Goal: Task Accomplishment & Management: Manage account settings

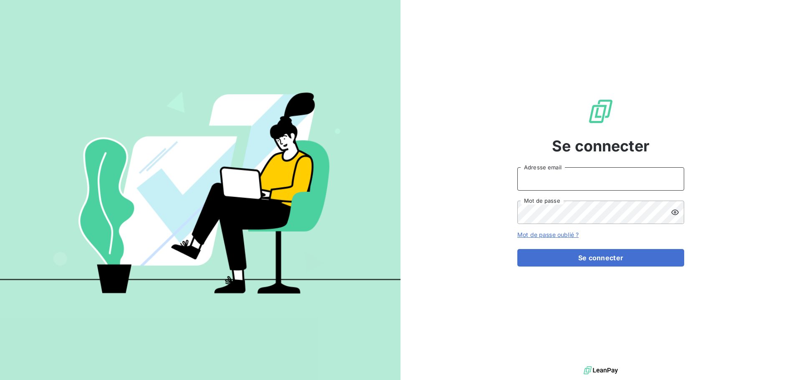
type input "mathilde@transexpress.fr"
click at [660, 269] on div "Se connecter mathilde@transexpress.fr Adresse email Mot de passe Mot de passe o…" at bounding box center [600, 182] width 167 height 364
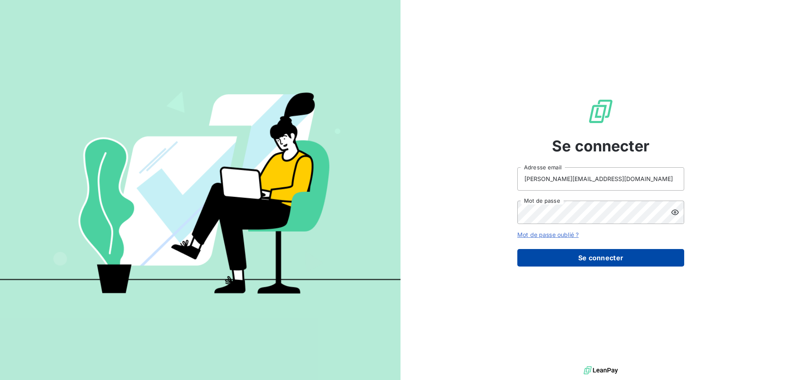
click at [662, 263] on button "Se connecter" at bounding box center [600, 258] width 167 height 18
